Goal: Information Seeking & Learning: Compare options

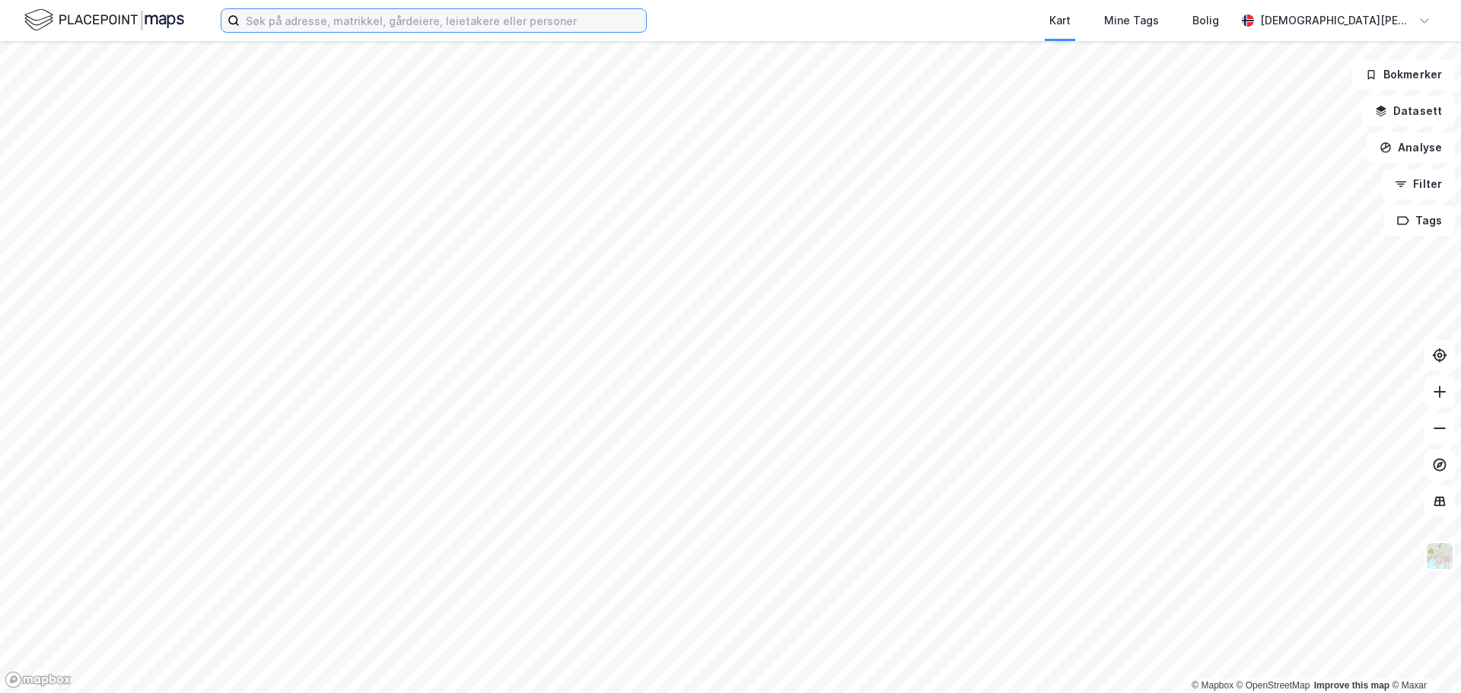
click at [289, 26] on input at bounding box center [443, 20] width 406 height 23
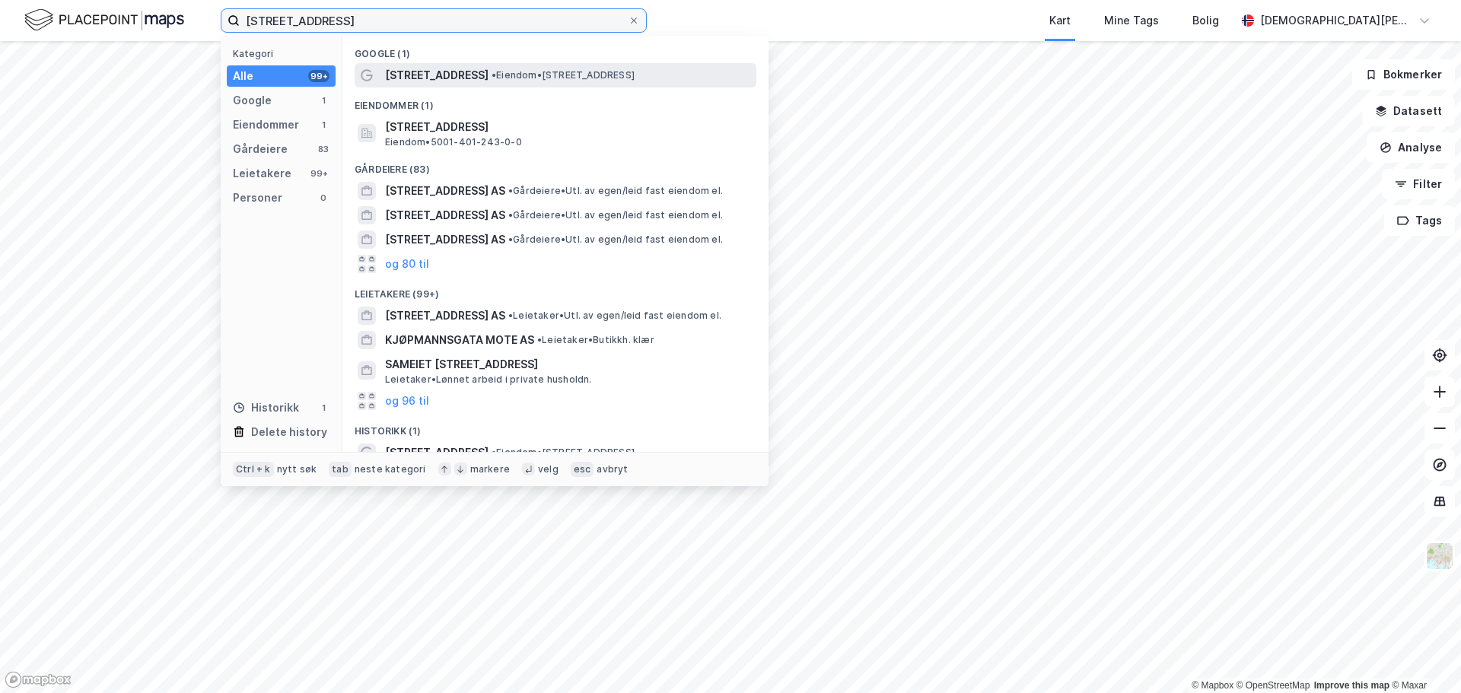
type input "[STREET_ADDRESS]"
click at [445, 83] on span "[STREET_ADDRESS]" at bounding box center [436, 75] width 103 height 18
